Goal: Transaction & Acquisition: Purchase product/service

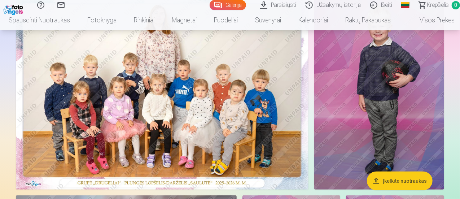
scroll to position [108, 0]
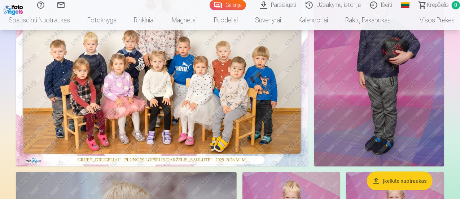
click at [161, 74] on img at bounding box center [162, 68] width 292 height 195
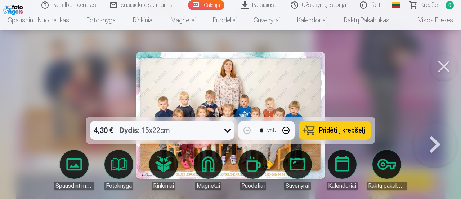
click at [324, 133] on span "Pridėti į krepšelį" at bounding box center [342, 130] width 46 height 6
click at [451, 62] on button at bounding box center [444, 66] width 29 height 29
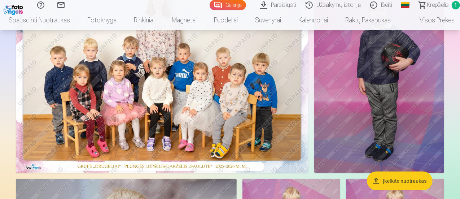
scroll to position [108, 0]
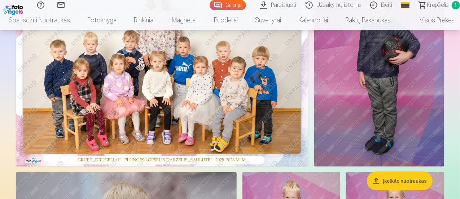
click at [406, 131] on img at bounding box center [379, 68] width 130 height 195
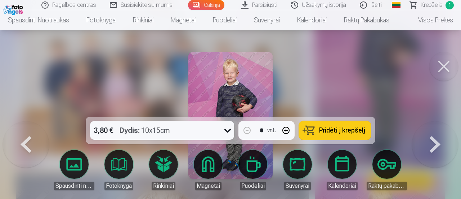
click at [353, 129] on span "Pridėti į krepšelį" at bounding box center [342, 130] width 46 height 6
click at [448, 64] on button at bounding box center [444, 66] width 29 height 29
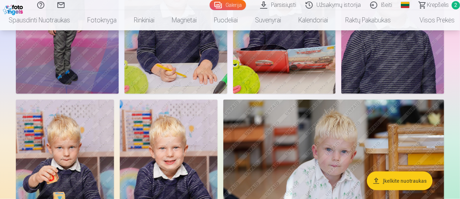
scroll to position [505, 0]
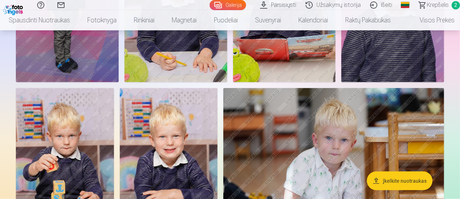
click at [227, 82] on img at bounding box center [175, 5] width 103 height 154
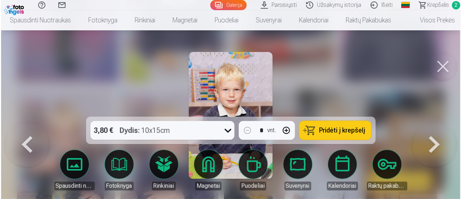
scroll to position [506, 0]
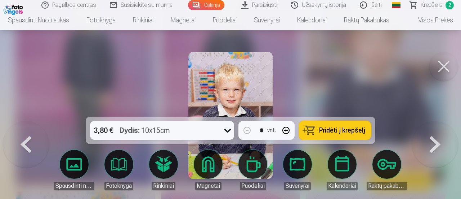
click at [339, 131] on span "Pridėti į krepšelį" at bounding box center [342, 130] width 46 height 6
click at [444, 66] on button at bounding box center [444, 66] width 29 height 29
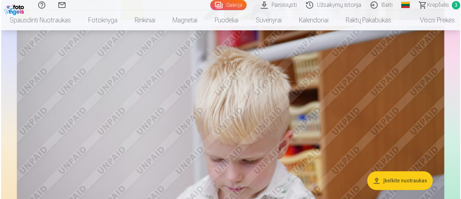
scroll to position [721, 0]
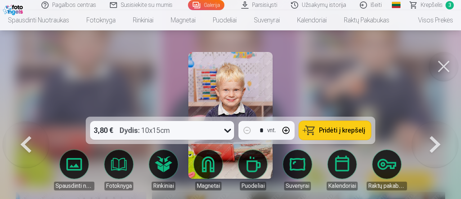
click at [345, 124] on button "Pridėti į krepšelį" at bounding box center [335, 130] width 72 height 19
click at [448, 69] on button at bounding box center [444, 66] width 29 height 29
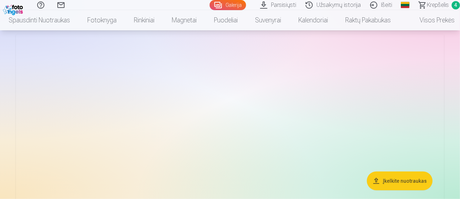
scroll to position [1656, 0]
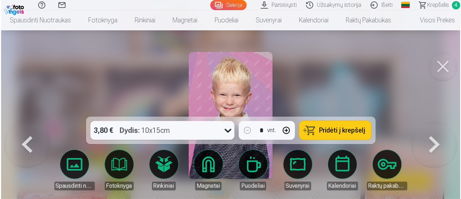
scroll to position [1734, 0]
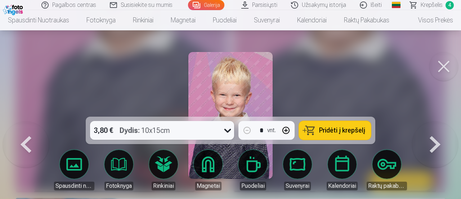
click at [448, 62] on button at bounding box center [444, 66] width 29 height 29
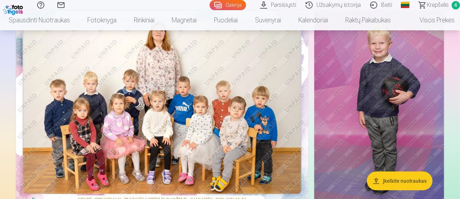
scroll to position [108, 0]
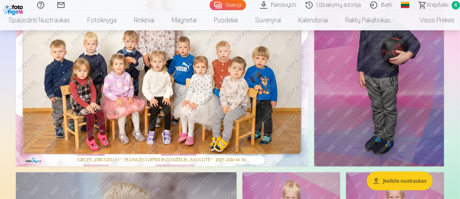
click at [436, 4] on span "Krepšelis" at bounding box center [437, 5] width 22 height 9
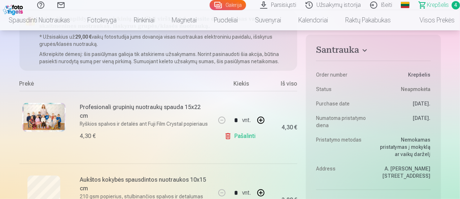
scroll to position [72, 0]
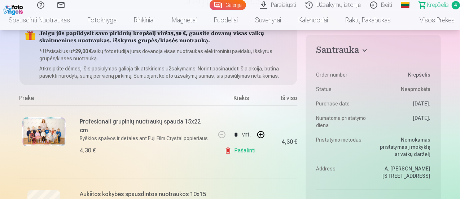
click at [209, 1] on link "Galerija" at bounding box center [227, 5] width 36 height 10
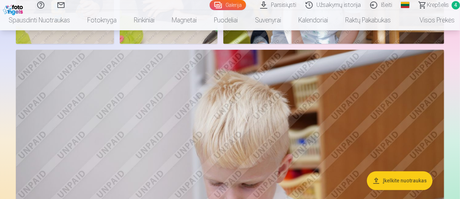
scroll to position [685, 0]
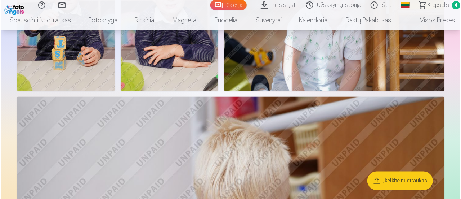
scroll to position [650, 0]
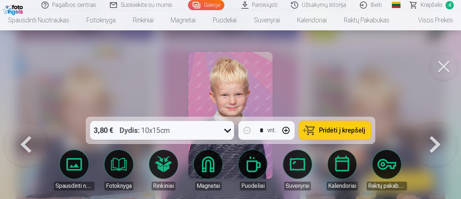
click at [243, 96] on img at bounding box center [231, 115] width 84 height 127
click at [438, 62] on button at bounding box center [444, 66] width 29 height 29
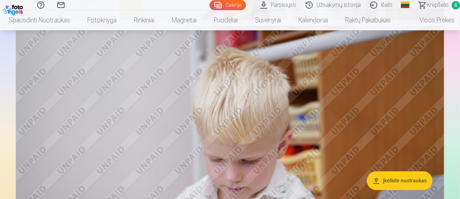
scroll to position [649, 0]
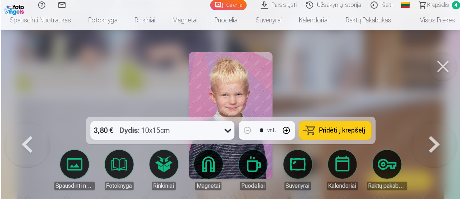
scroll to position [650, 0]
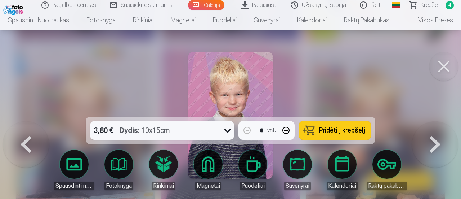
click at [348, 129] on span "Pridėti į krepšelį" at bounding box center [342, 130] width 46 height 6
click at [451, 58] on button at bounding box center [444, 66] width 29 height 29
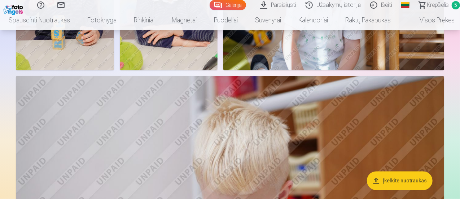
scroll to position [685, 0]
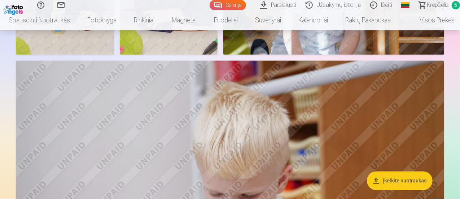
click at [430, 6] on span "Krepšelis" at bounding box center [437, 5] width 22 height 9
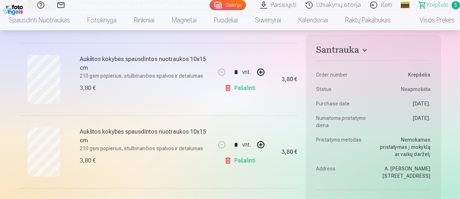
scroll to position [216, 0]
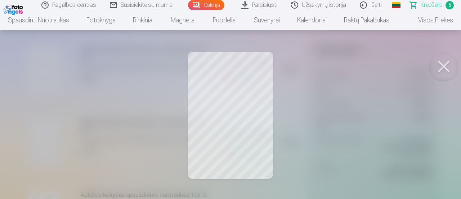
click at [446, 70] on button at bounding box center [444, 66] width 29 height 29
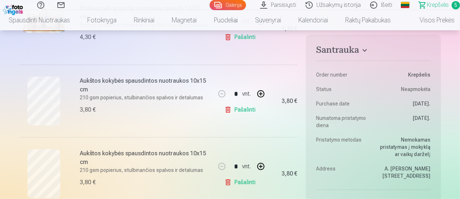
scroll to position [180, 0]
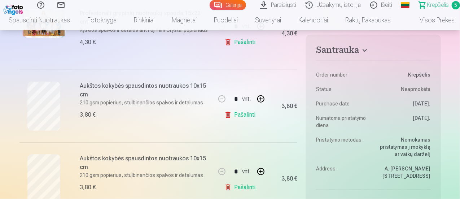
click at [209, 6] on link "Galerija" at bounding box center [227, 5] width 36 height 10
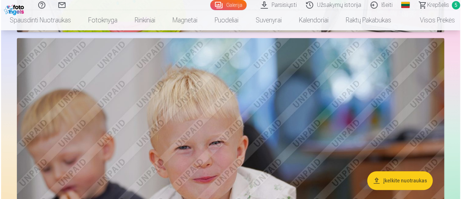
scroll to position [2235, 0]
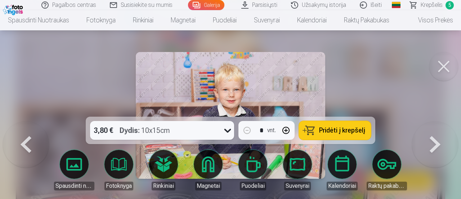
click at [319, 130] on button "Pridėti į krepšelį" at bounding box center [335, 130] width 72 height 19
click at [449, 68] on button at bounding box center [444, 66] width 29 height 29
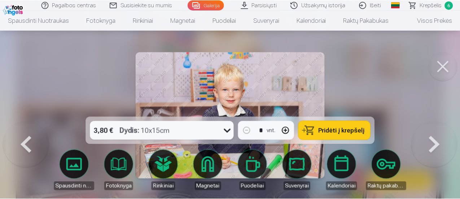
scroll to position [2227, 0]
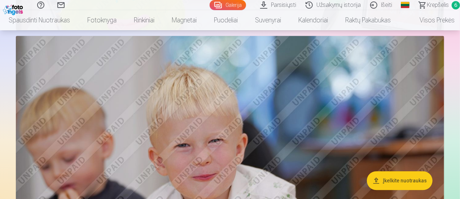
click at [432, 4] on span "Krepšelis" at bounding box center [437, 5] width 22 height 9
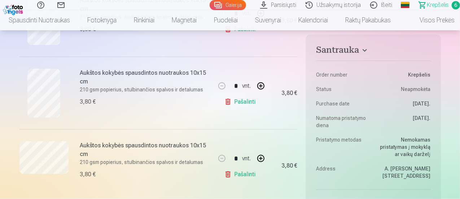
scroll to position [433, 0]
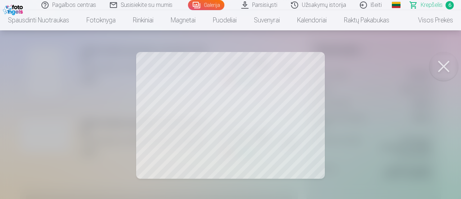
click at [435, 63] on button at bounding box center [444, 66] width 29 height 29
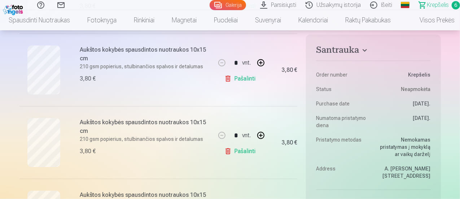
scroll to position [288, 0]
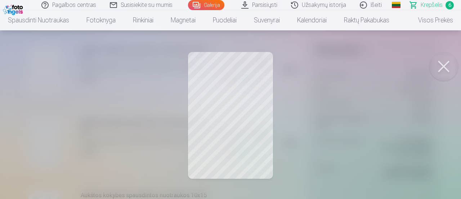
click at [441, 68] on button at bounding box center [444, 66] width 29 height 29
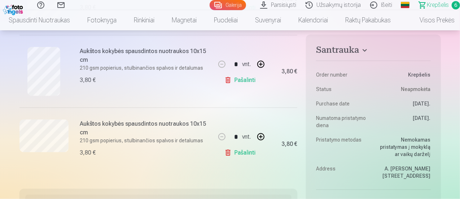
scroll to position [433, 0]
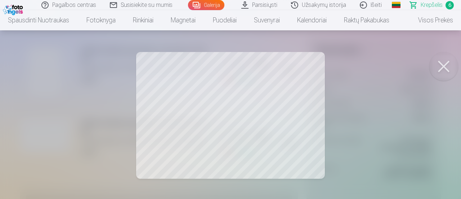
click at [444, 62] on button at bounding box center [444, 66] width 29 height 29
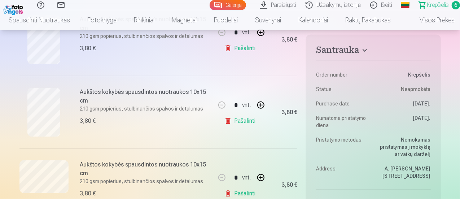
scroll to position [288, 0]
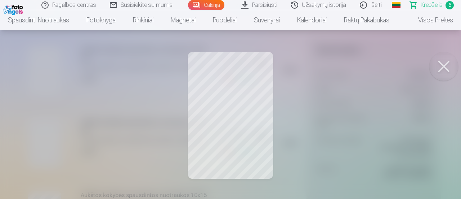
click at [452, 65] on button at bounding box center [444, 66] width 29 height 29
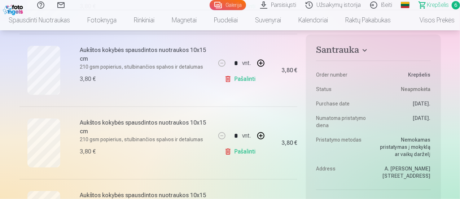
click at [239, 78] on link "Pašalinti" at bounding box center [241, 79] width 34 height 14
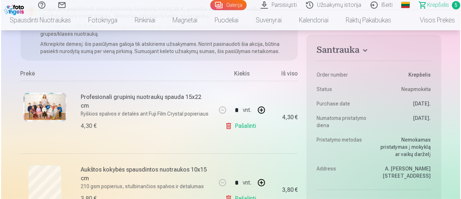
scroll to position [108, 0]
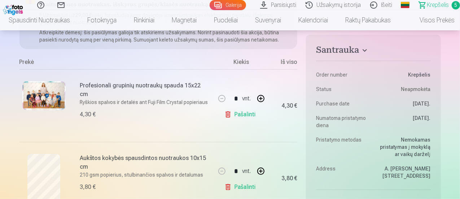
click at [38, 89] on img at bounding box center [43, 95] width 43 height 29
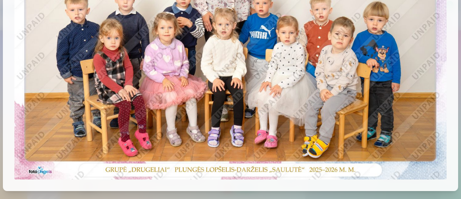
scroll to position [40, 0]
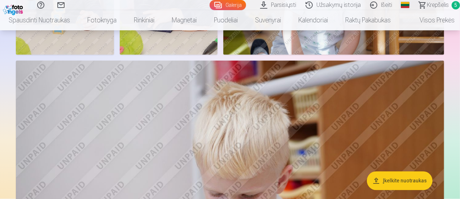
scroll to position [721, 0]
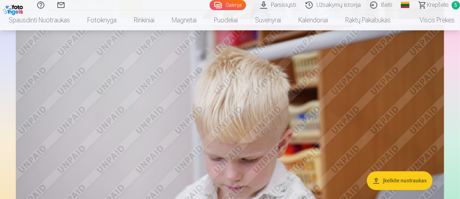
click at [426, 4] on span "Krepšelis" at bounding box center [437, 5] width 22 height 9
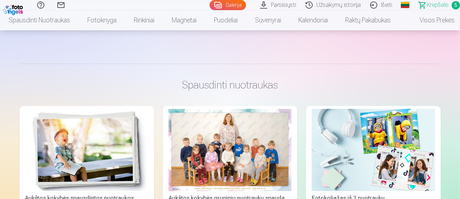
scroll to position [901, 0]
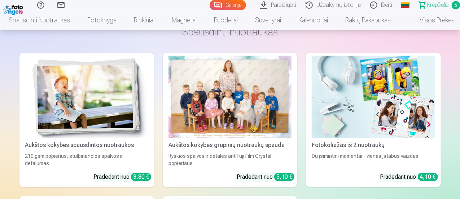
click at [179, 114] on link "Aukštos kokybės grupinių nuotraukų spauda Ryškios spalvos ir detalės ant Fuji F…" at bounding box center [230, 120] width 134 height 134
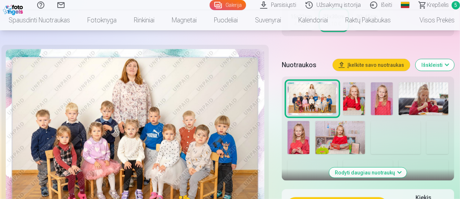
scroll to position [216, 0]
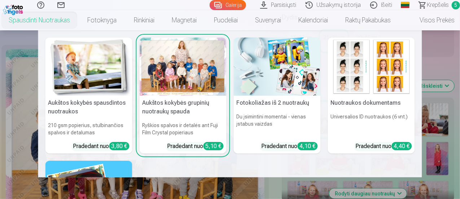
click at [11, 124] on nav "Aukštos kokybės spausdintos nuotraukos 210 gsm popierius, stulbinančios spalvos…" at bounding box center [230, 103] width 460 height 147
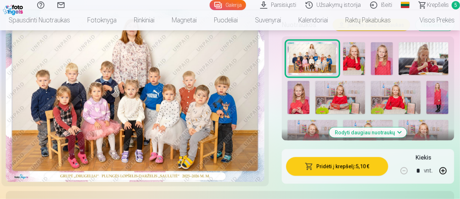
scroll to position [252, 0]
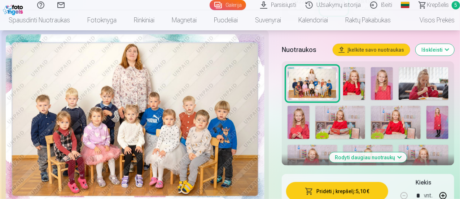
click at [454, 123] on div "Rodyti daugiau nuotraukų" at bounding box center [368, 113] width 172 height 104
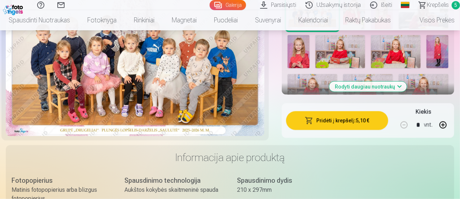
scroll to position [324, 0]
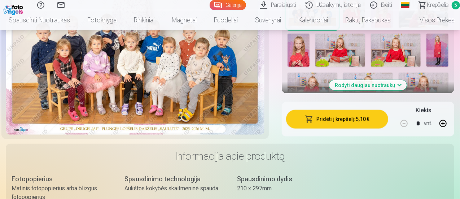
click at [399, 85] on button "Rodyti daugiau nuotraukų" at bounding box center [368, 85] width 78 height 10
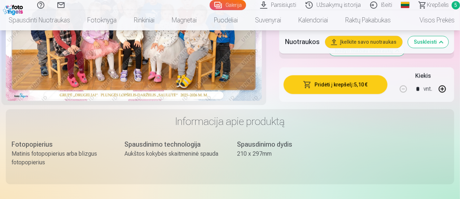
scroll to position [901, 0]
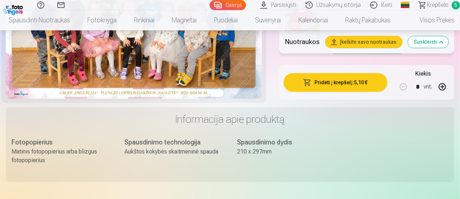
click at [366, 5] on link "Išeiti" at bounding box center [381, 5] width 31 height 10
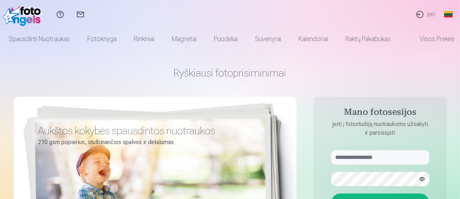
click at [427, 13] on link "Įeiti" at bounding box center [425, 14] width 31 height 29
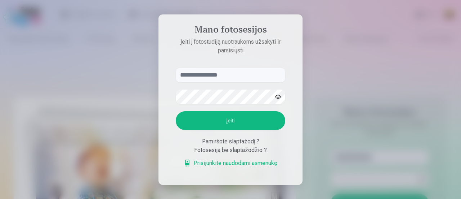
click at [203, 71] on input "text" at bounding box center [231, 75] width 110 height 14
type input "**********"
click at [249, 124] on button "Įeiti" at bounding box center [231, 120] width 110 height 19
